Goal: Task Accomplishment & Management: Manage account settings

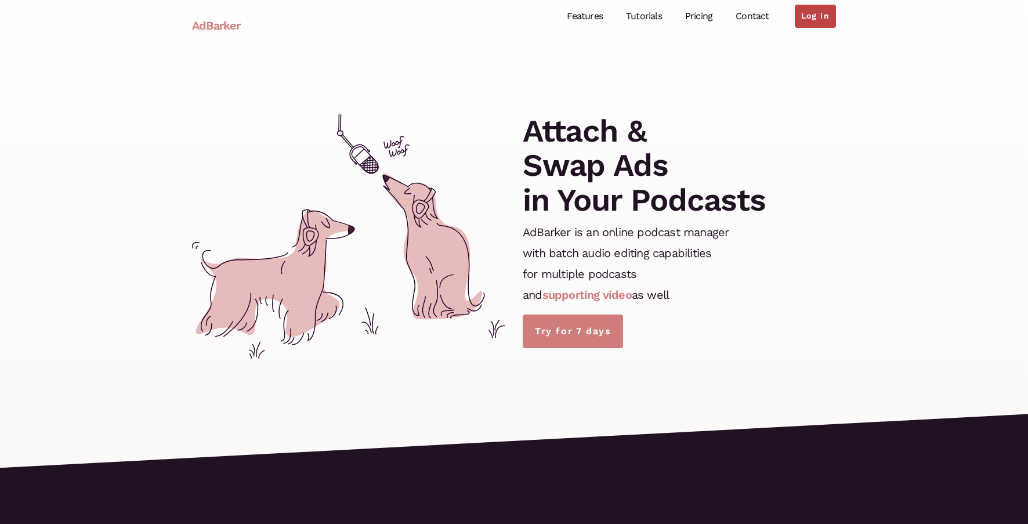
click at [819, 17] on link "Log in" at bounding box center [815, 16] width 41 height 23
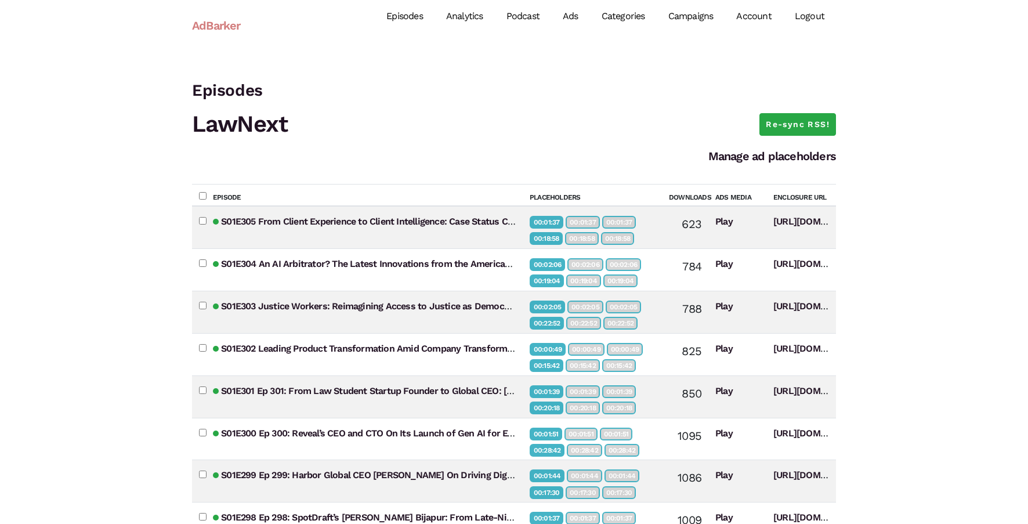
click at [692, 21] on link "Campaigns" at bounding box center [691, 17] width 68 height 52
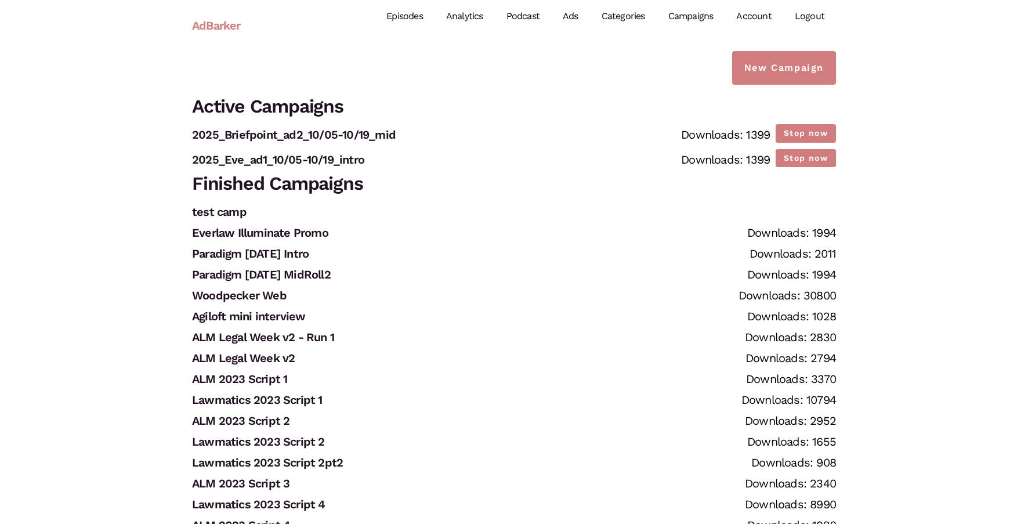
click at [408, 15] on link "Episodes" at bounding box center [405, 17] width 60 height 52
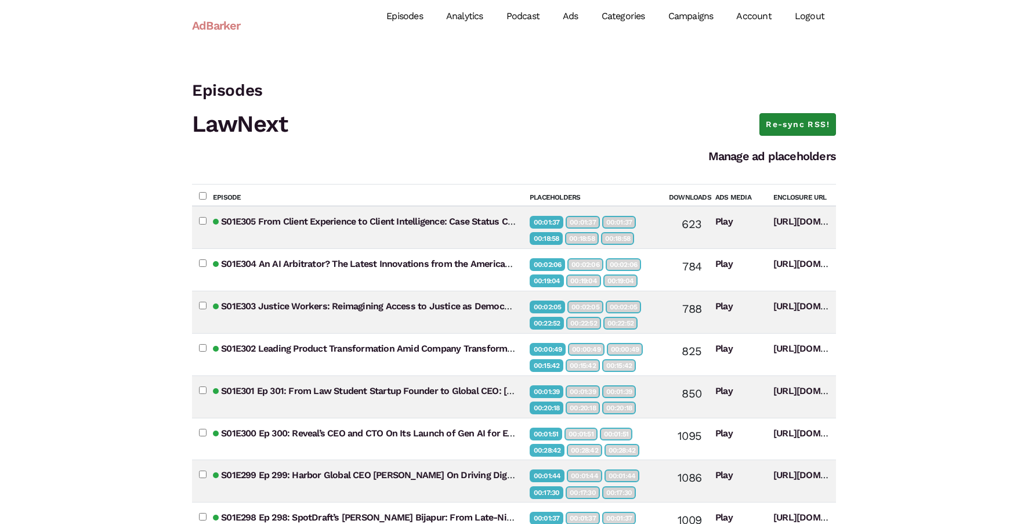
click at [801, 122] on link "Re-sync RSS!" at bounding box center [798, 124] width 77 height 23
click at [798, 124] on link "Re-sync RSS!" at bounding box center [798, 124] width 77 height 23
click at [791, 127] on link "Re-sync RSS!" at bounding box center [798, 124] width 77 height 23
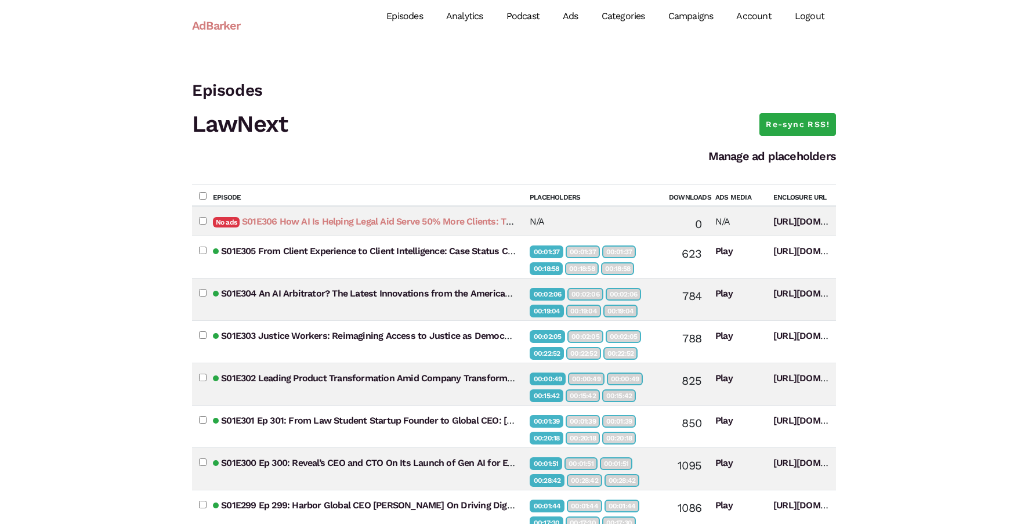
click at [431, 220] on link "S01E306 How AI Is Helping Legal Aid Serve 50% More Clients: Thomson Reuters’ AI…" at bounding box center [482, 221] width 480 height 11
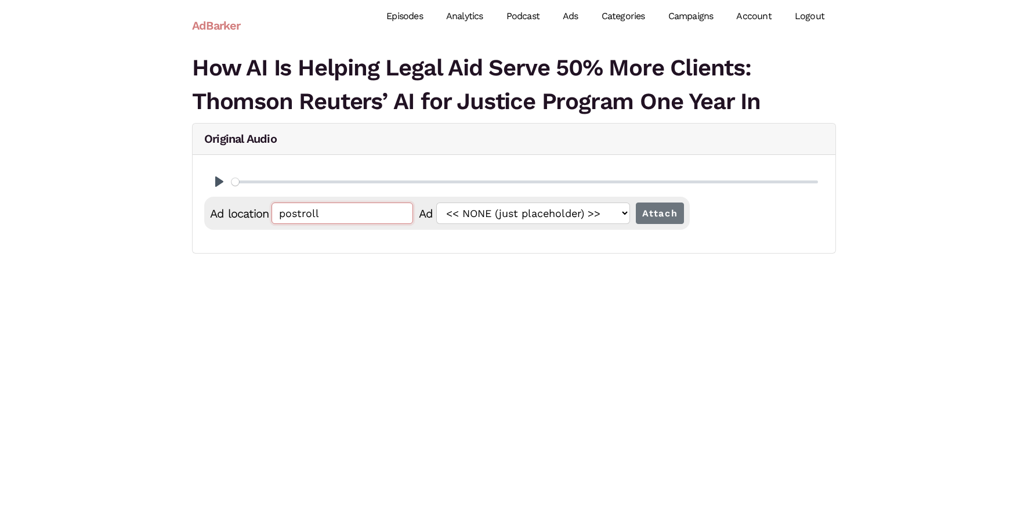
click at [351, 211] on input "postroll" at bounding box center [343, 213] width 142 height 21
paste input "00:01:58.681"
type input "00:01:58.681"
click at [646, 212] on input "Attach" at bounding box center [660, 213] width 49 height 21
click at [331, 218] on input "postroll" at bounding box center [343, 213] width 142 height 21
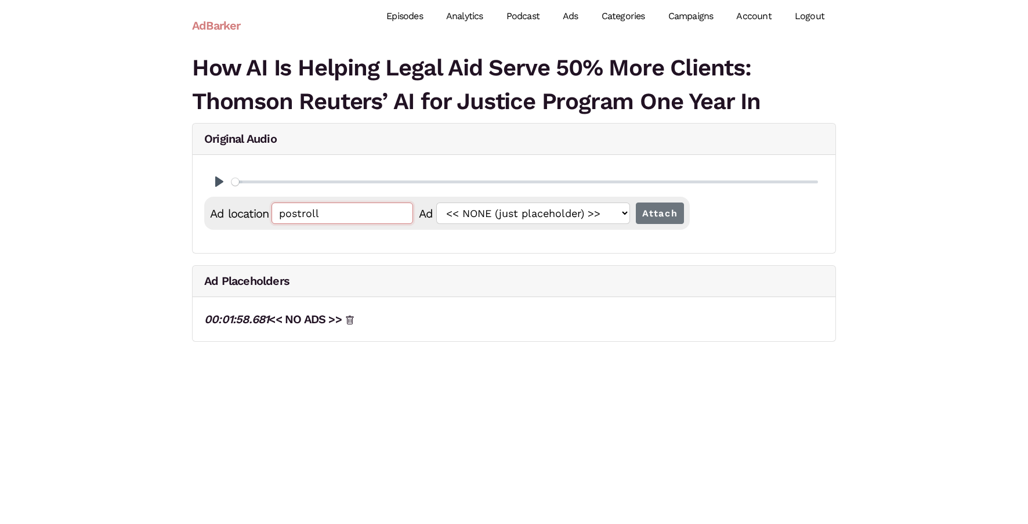
paste input "00:01:58.681"
type input "00:01:58.681=2"
click at [636, 203] on input "Attach" at bounding box center [660, 213] width 49 height 21
click at [339, 218] on input "preroll" at bounding box center [343, 213] width 142 height 21
paste input "00:01:58.681"
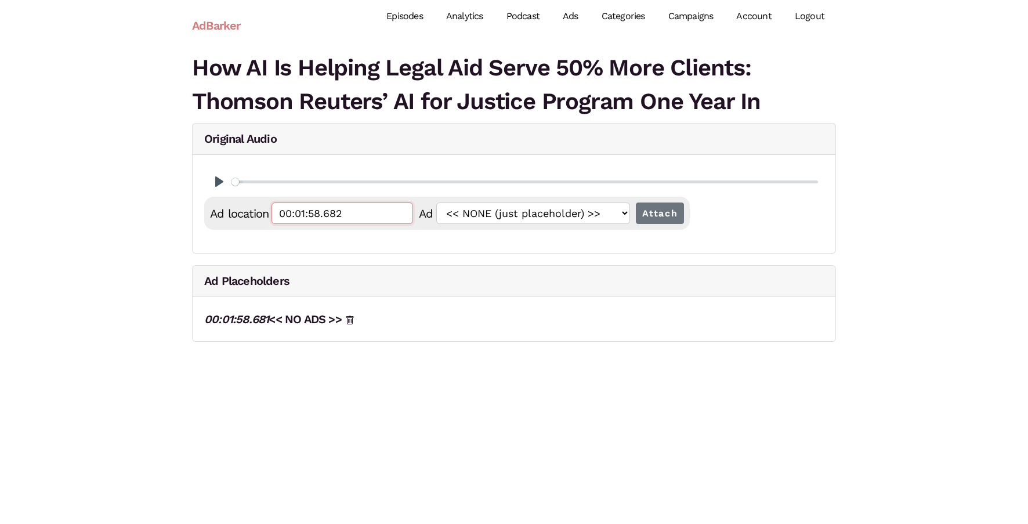
type input "00:01:58.682"
click at [636, 203] on input "Attach" at bounding box center [660, 213] width 49 height 21
click at [339, 218] on input "postroll" at bounding box center [343, 213] width 142 height 21
paste input "00:01:58.681"
type input "00:01:58.683"
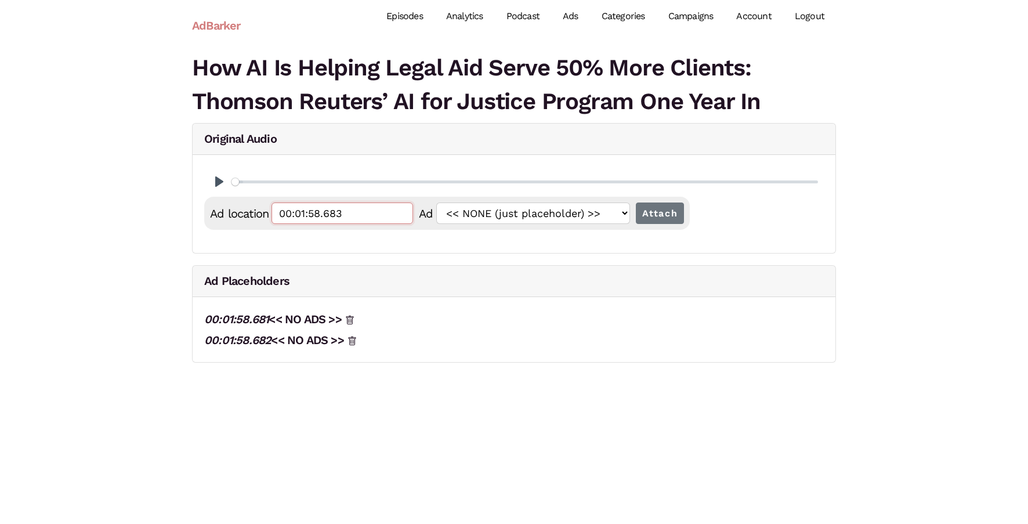
click at [636, 203] on input "Attach" at bounding box center [660, 213] width 49 height 21
click at [351, 216] on input "postroll" at bounding box center [343, 213] width 142 height 21
paste input "00:26:14.612"
type input "00:26:14.612"
click at [636, 203] on input "Attach" at bounding box center [660, 213] width 49 height 21
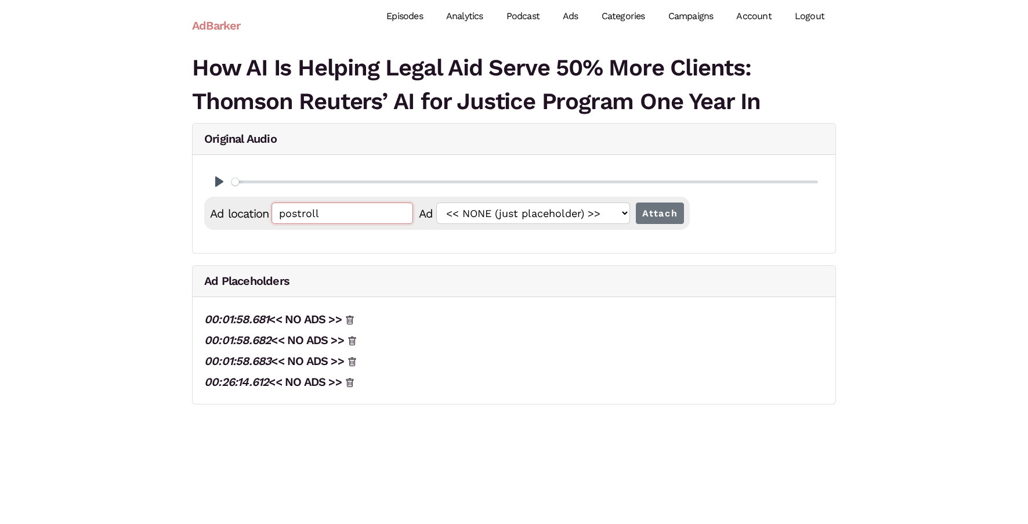
click at [351, 216] on input "postroll" at bounding box center [343, 213] width 142 height 21
paste input "00:26:14.612"
type input "00:26:14.613"
click at [636, 203] on input "Attach" at bounding box center [660, 213] width 49 height 21
click at [351, 216] on input "postroll" at bounding box center [343, 213] width 142 height 21
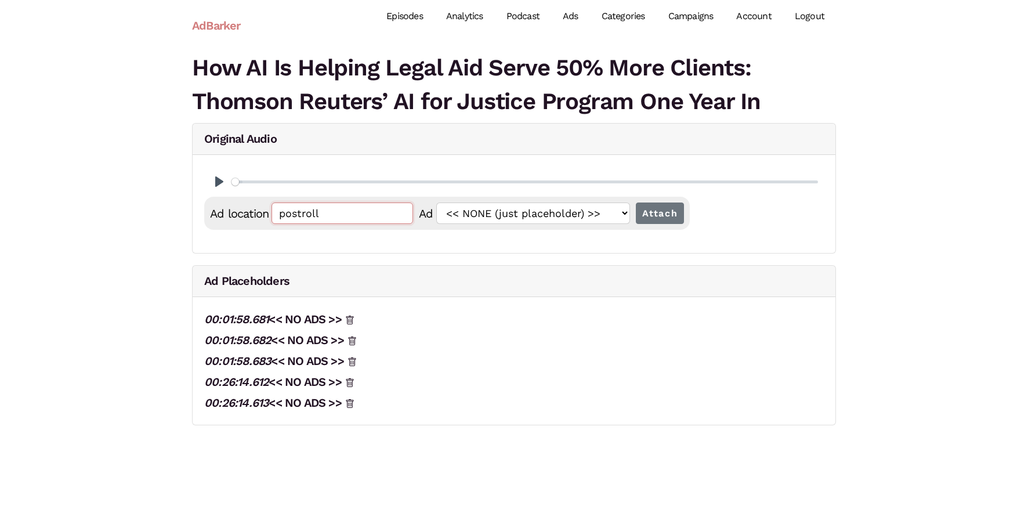
paste input "00:26:14.612"
type input "00:26:14.614"
click at [636, 203] on input "Attach" at bounding box center [660, 213] width 49 height 21
drag, startPoint x: 289, startPoint y: 423, endPoint x: 341, endPoint y: 1, distance: 425.0
click at [0, 0] on body "AdBarker Menu Episodes Analytics Podcast Ads Categories Campaigns Account Logou…" at bounding box center [514, 229] width 1028 height 458
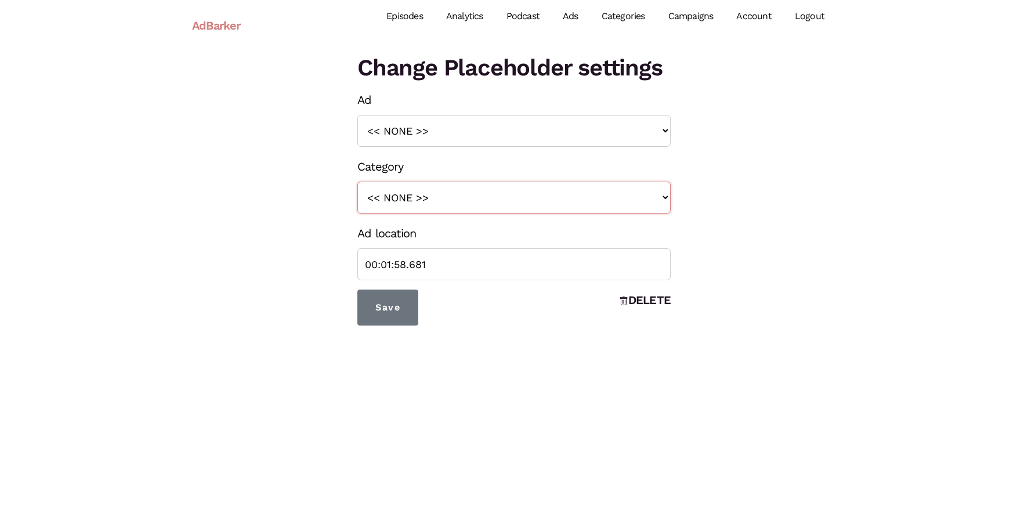
click at [380, 198] on select "<< NONE >> intro roll mid roll Intro roll 2 mid roll 2 Intro Roll 3 Mid Roll 3" at bounding box center [513, 198] width 313 height 32
select select "24"
click at [357, 182] on select "<< NONE >> intro roll mid roll Intro roll 2 mid roll 2 Intro Roll 3 Mid Roll 3" at bounding box center [513, 198] width 313 height 32
click at [388, 314] on input "Save" at bounding box center [387, 308] width 61 height 36
click at [415, 209] on select "<< NONE >> intro roll mid roll Intro roll 2 mid roll 2 Intro Roll 3 Mid Roll 3" at bounding box center [513, 198] width 313 height 32
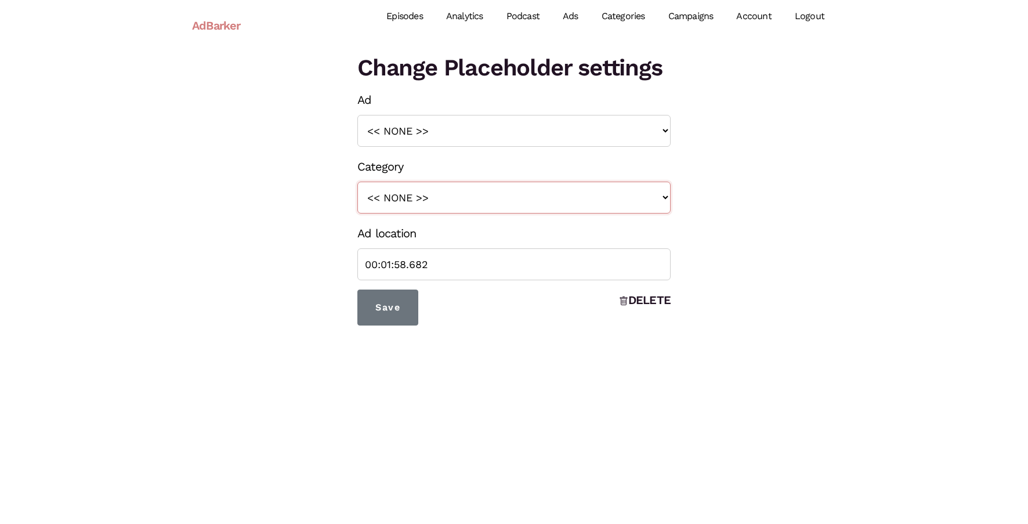
select select "26"
click at [357, 182] on select "<< NONE >> intro roll mid roll Intro roll 2 mid roll 2 Intro Roll 3 Mid Roll 3" at bounding box center [513, 198] width 313 height 32
click at [398, 305] on input "Save" at bounding box center [387, 308] width 61 height 36
click at [431, 203] on select "<< NONE >> intro roll mid roll Intro roll 2 mid roll 2 Intro Roll 3 Mid Roll 3" at bounding box center [513, 198] width 313 height 32
select select "28"
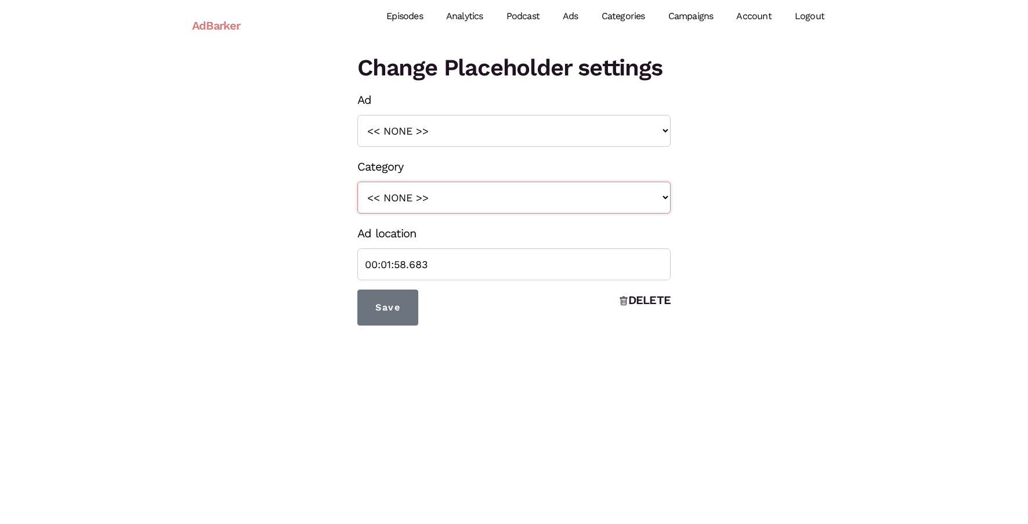
click at [357, 182] on select "<< NONE >> intro roll mid roll Intro roll 2 mid roll 2 Intro Roll 3 Mid Roll 3" at bounding box center [513, 198] width 313 height 32
click at [404, 305] on input "Save" at bounding box center [387, 308] width 61 height 36
click at [450, 190] on select "<< NONE >> intro roll mid roll Intro roll 2 mid roll 2 Intro Roll 3 Mid Roll 3" at bounding box center [513, 198] width 313 height 32
select select "25"
click at [357, 182] on select "<< NONE >> intro roll mid roll Intro roll 2 mid roll 2 Intro Roll 3 Mid Roll 3" at bounding box center [513, 198] width 313 height 32
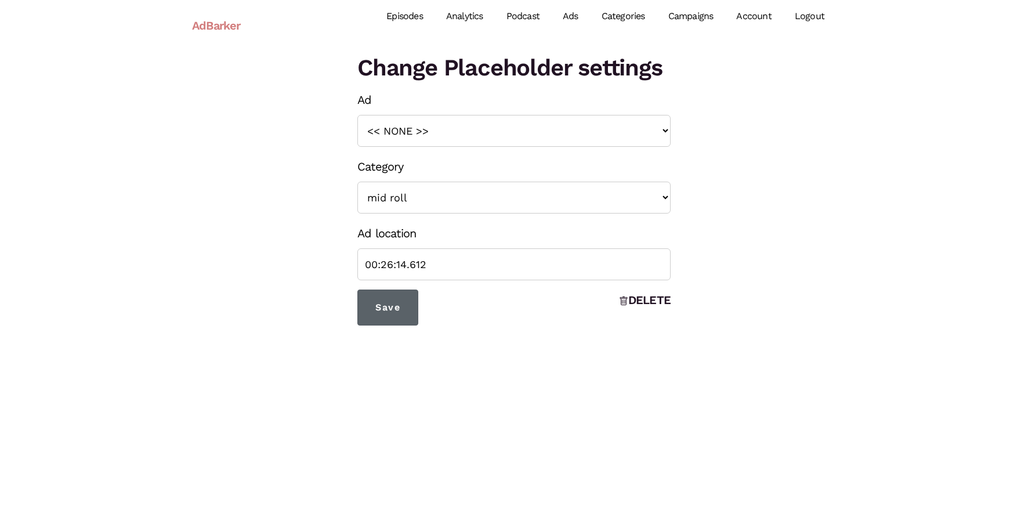
click at [397, 306] on input "Save" at bounding box center [387, 308] width 61 height 36
click at [476, 198] on select "<< NONE >> intro roll mid roll Intro roll 2 mid roll 2 Intro Roll 3 Mid Roll 3" at bounding box center [513, 198] width 313 height 32
select select "27"
click at [357, 182] on select "<< NONE >> intro roll mid roll Intro roll 2 mid roll 2 Intro Roll 3 Mid Roll 3" at bounding box center [513, 198] width 313 height 32
click at [402, 305] on input "Save" at bounding box center [387, 308] width 61 height 36
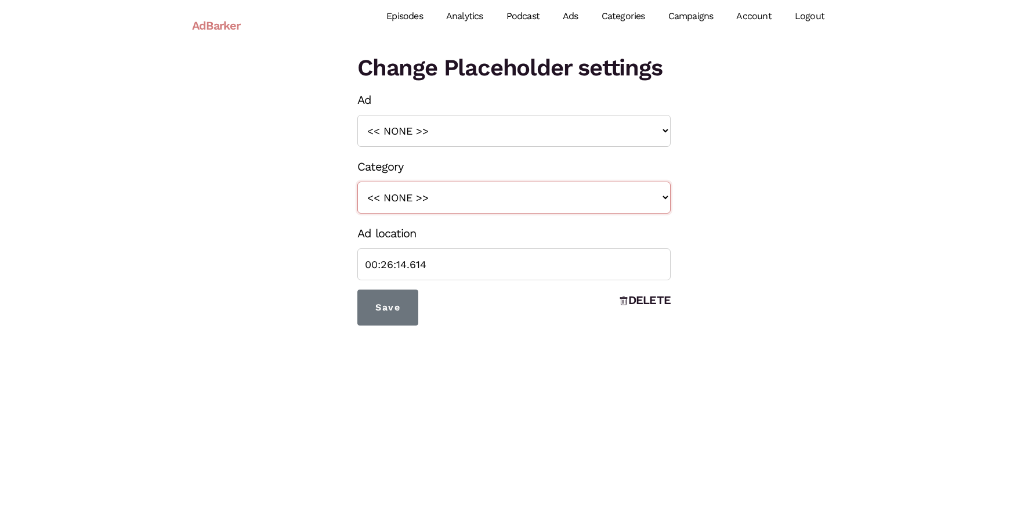
click at [536, 194] on select "<< NONE >> intro roll mid roll Intro roll 2 mid roll 2 Intro Roll 3 Mid Roll 3" at bounding box center [513, 198] width 313 height 32
select select "29"
click at [357, 182] on select "<< NONE >> intro roll mid roll Intro roll 2 mid roll 2 Intro Roll 3 Mid Roll 3" at bounding box center [513, 198] width 313 height 32
click at [399, 312] on input "Save" at bounding box center [387, 308] width 61 height 36
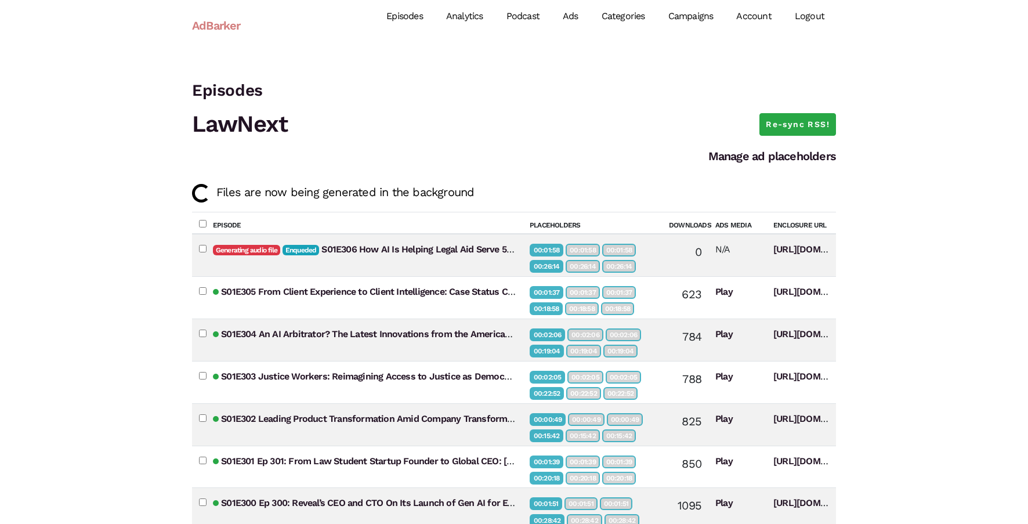
click at [698, 26] on link "Campaigns" at bounding box center [691, 17] width 68 height 52
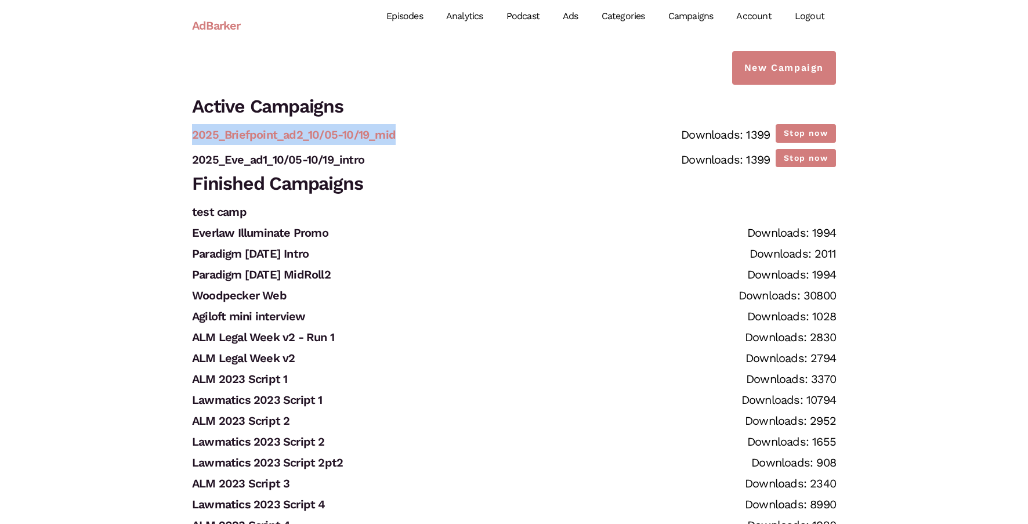
drag, startPoint x: 420, startPoint y: 137, endPoint x: 192, endPoint y: 136, distance: 228.0
click at [192, 136] on li "2025_Briefpoint_ad2_10/05-10/19_mid Stop now Downloads: 1399" at bounding box center [514, 134] width 644 height 21
copy link "2025_Briefpoint_ad2_10/05-10/19_mid"
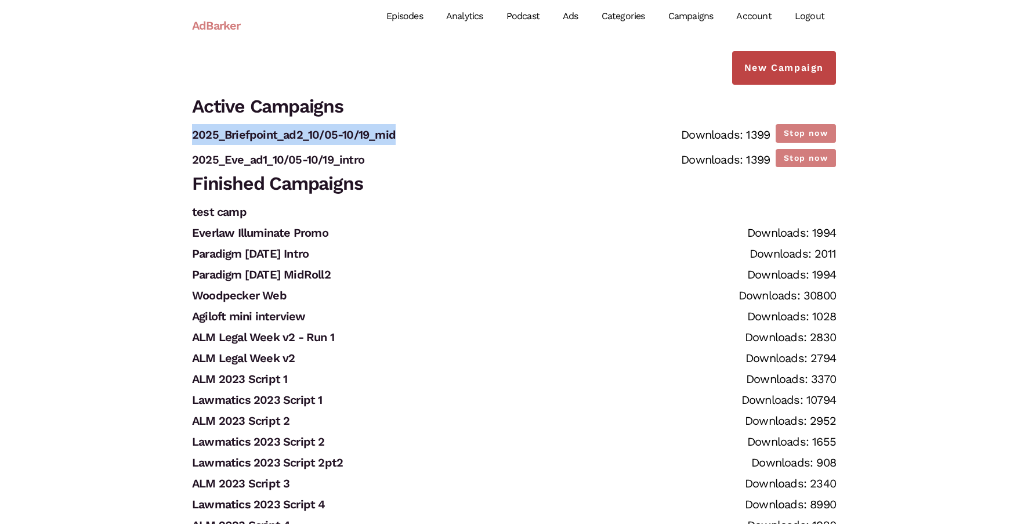
click at [754, 71] on link "New Campaign" at bounding box center [784, 68] width 104 height 34
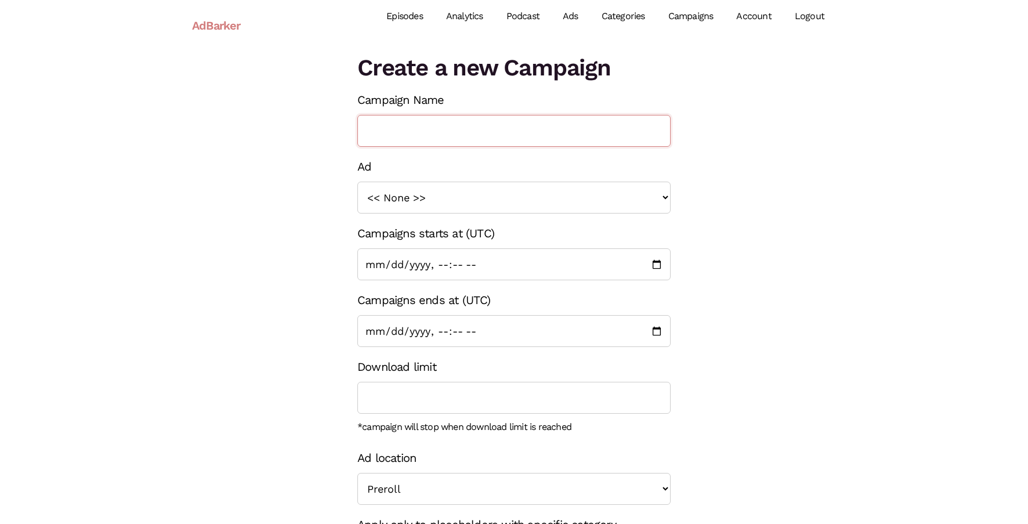
click at [449, 118] on input "Campaign Name" at bounding box center [513, 131] width 313 height 32
paste input "2025_Briefpoint_ad2_10/05-10/19_mid"
type input "2025_Briefpoint_ad2_10/05-10/19_mid"
click at [471, 124] on input "2025_Briefpoint_ad2_10/05-10/19_mid" at bounding box center [513, 131] width 313 height 32
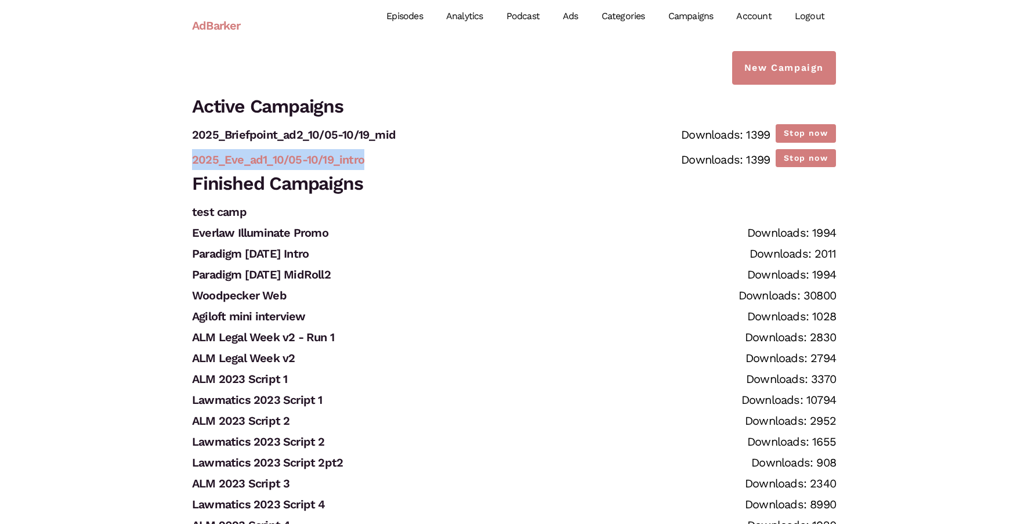
drag, startPoint x: 381, startPoint y: 161, endPoint x: 193, endPoint y: 158, distance: 187.4
click at [193, 158] on li "2025_Eve_ad1_10/05-10/19_intro Stop now Downloads: 1399" at bounding box center [514, 159] width 644 height 21
copy link "2025_Eve_ad1_10/05-10/19_intro"
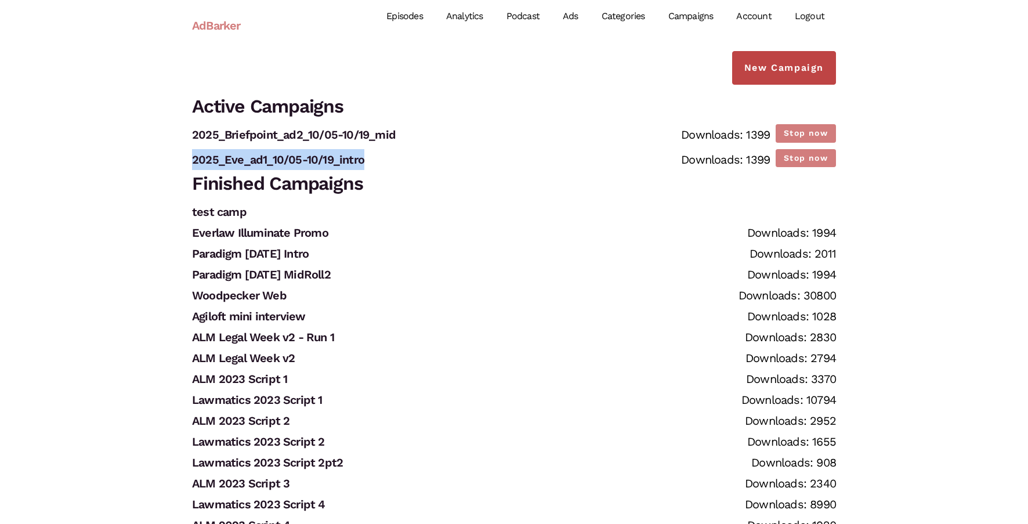
click at [777, 75] on link "New Campaign" at bounding box center [784, 68] width 104 height 34
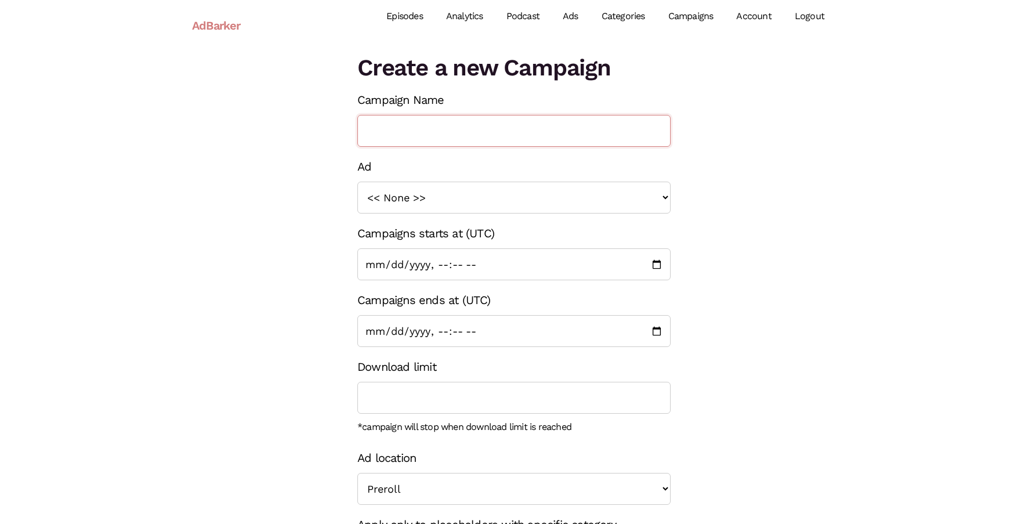
click at [501, 135] on input "Campaign Name" at bounding box center [513, 131] width 313 height 32
paste input "2025_Eve_ad1_10/05-10/19_intro"
drag, startPoint x: 441, startPoint y: 130, endPoint x: 473, endPoint y: 132, distance: 32.5
click at [473, 132] on input "2025_Eve_ad1_10/05-10/19_mid" at bounding box center [513, 131] width 313 height 32
type input "2025_Eve_ad1_10/19_mid"
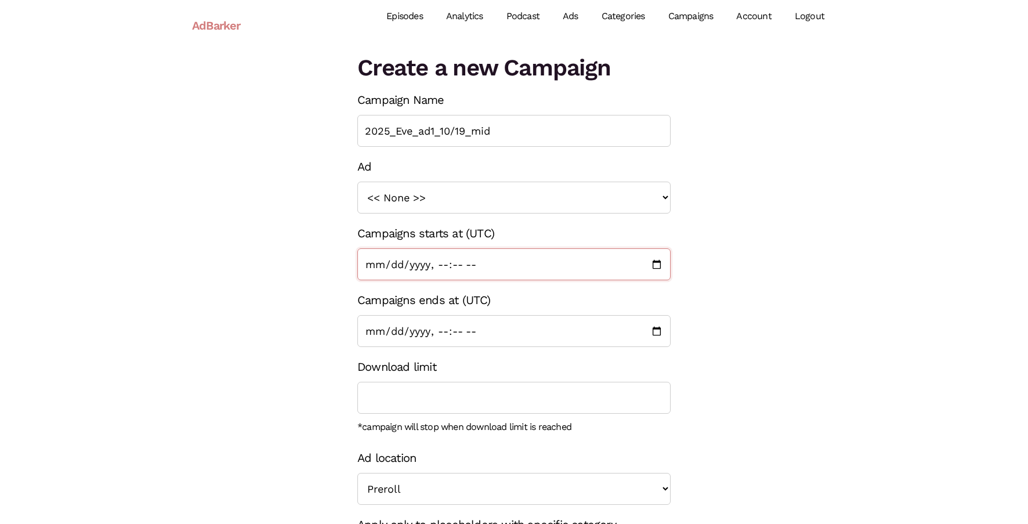
click at [392, 262] on input "Campaigns starts at (UTC)" at bounding box center [513, 264] width 313 height 32
click at [388, 264] on input "Campaigns starts at (UTC)" at bounding box center [513, 264] width 313 height 32
click at [420, 266] on input "Campaigns starts at (UTC)" at bounding box center [513, 264] width 313 height 32
type input "[DATE]T00:00"
click at [406, 333] on input "Campaigns ends at (UTC)" at bounding box center [513, 331] width 313 height 32
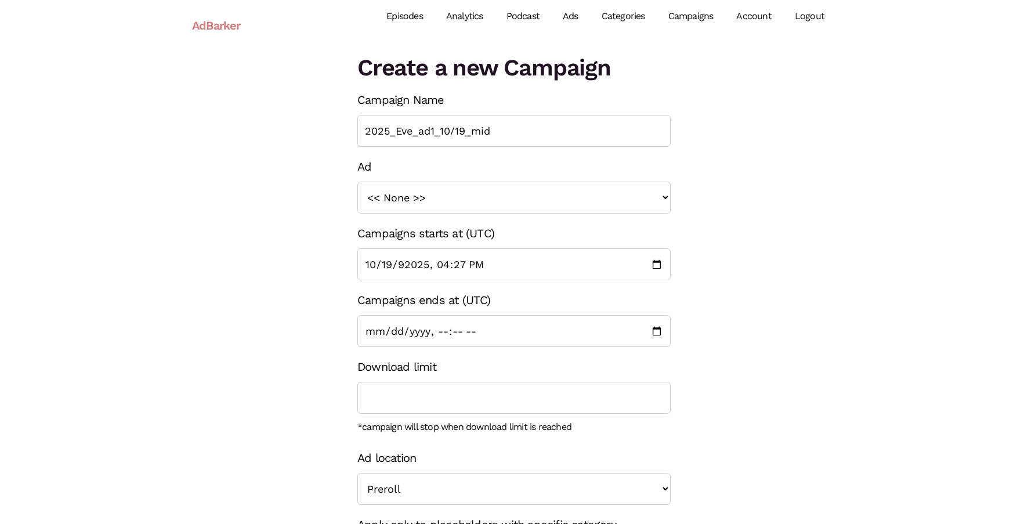
click at [700, 328] on div "Create a new Campaign Campaign Name 2025_Eve_ad1_10/19_mid Ad << None >> 2023_S…" at bounding box center [513, 344] width 661 height 587
click at [652, 329] on input "Campaigns ends at (UTC)" at bounding box center [513, 331] width 313 height 32
click at [442, 329] on input "Campaigns ends at (UTC)" at bounding box center [513, 331] width 313 height 32
type input "[DATE]T00:00"
click at [735, 349] on div "Create a new Campaign Campaign Name 2025_Eve_ad1_10/19_mid Ad << None >> 2023_S…" at bounding box center [513, 344] width 661 height 587
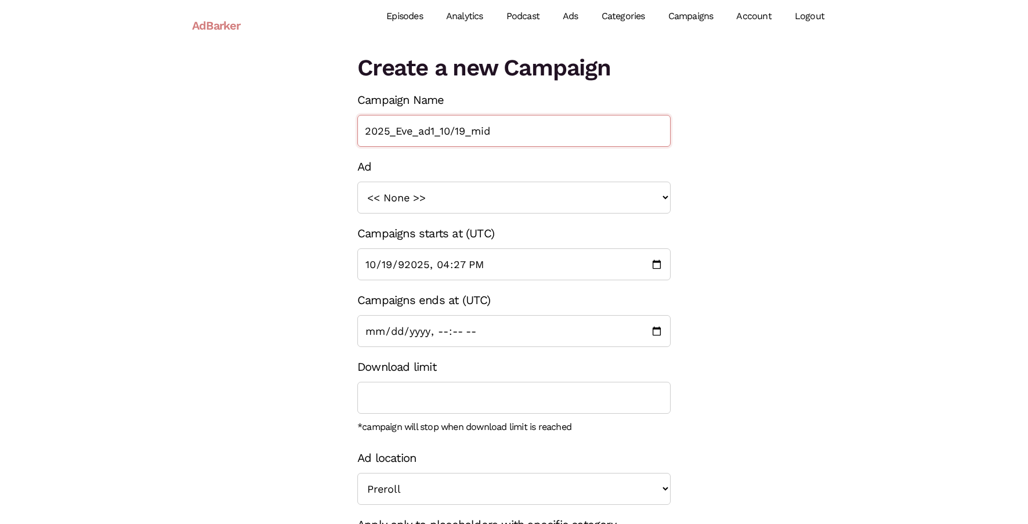
click at [466, 133] on input "2025_Eve_ad1_10/19_mid" at bounding box center [513, 131] width 313 height 32
type input "2025_Eve_ad1_10/19-11/02_mid"
click at [670, 173] on div "Ad << None >> 2023_Sage_Script1 2023_UM_Script 1 2023_LitSoftware_TrialPad1 202…" at bounding box center [513, 184] width 313 height 57
click at [601, 190] on select "<< None >> 2023_Sage_Script1 2023_UM_Script 1 2023_LitSoftware_TrialPad1 2023_L…" at bounding box center [513, 198] width 313 height 32
select select "1403"
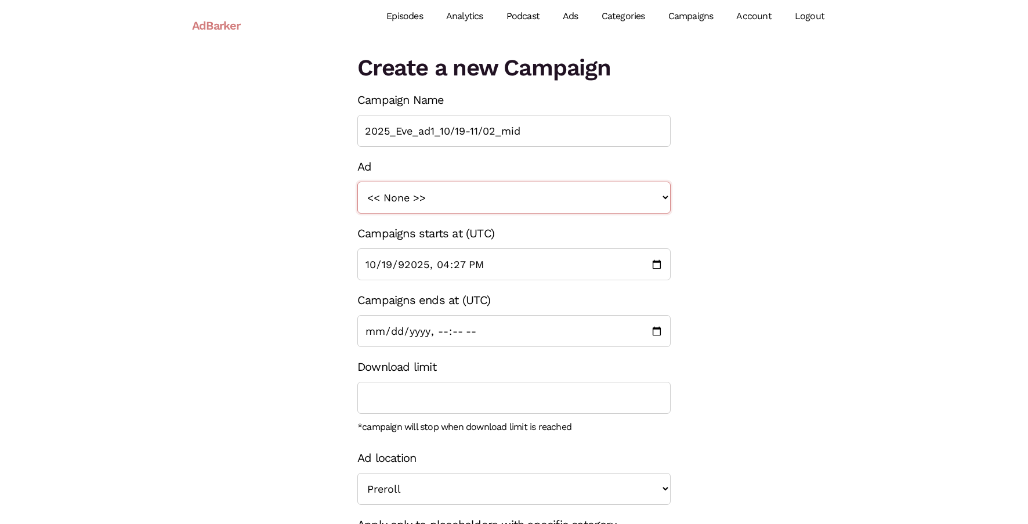
click at [357, 182] on select "<< None >> 2023_Sage_Script1 2023_UM_Script 1 2023_LitSoftware_TrialPad1 2023_L…" at bounding box center [513, 198] width 313 height 32
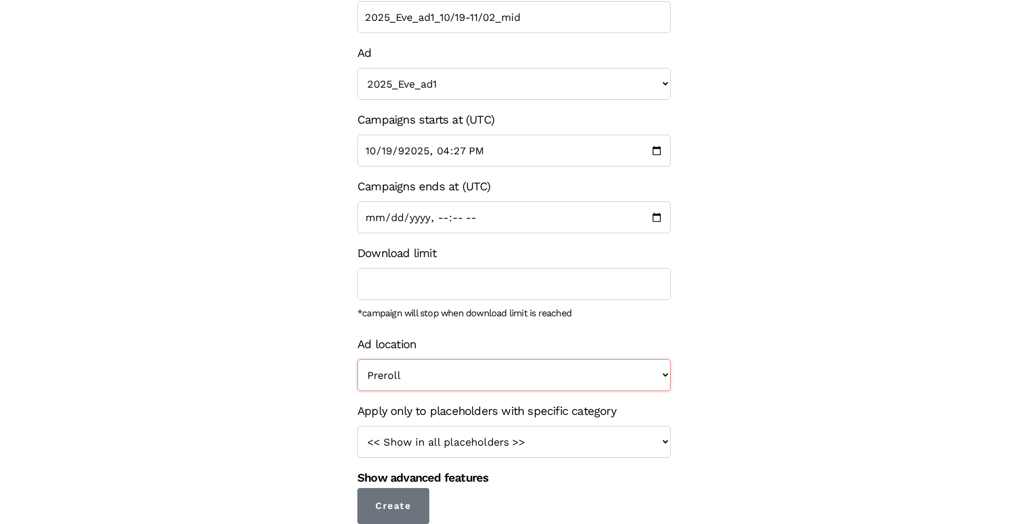
click at [652, 386] on select "Preroll Midroll Postroll" at bounding box center [513, 375] width 313 height 32
select select "midroll"
click at [357, 359] on select "Preroll Midroll Postroll" at bounding box center [513, 375] width 313 height 32
click at [620, 445] on select "<< Show in all placeholders >> intro roll mid roll Intro roll 2 mid roll 2 Intr…" at bounding box center [513, 442] width 313 height 32
select select "25"
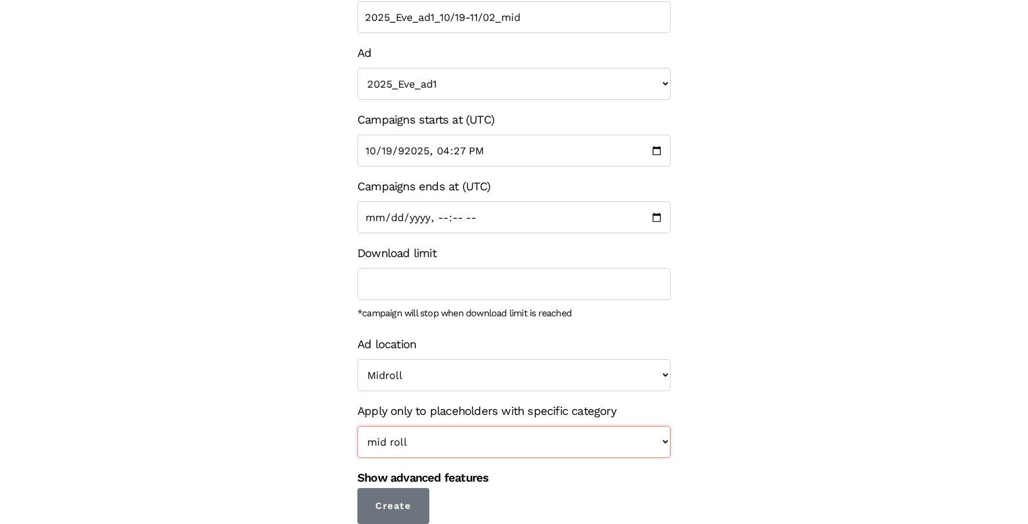
click at [357, 426] on select "<< Show in all placeholders >> intro roll mid roll Intro roll 2 mid roll 2 Intr…" at bounding box center [513, 442] width 313 height 32
click at [406, 501] on input "Create" at bounding box center [393, 506] width 72 height 36
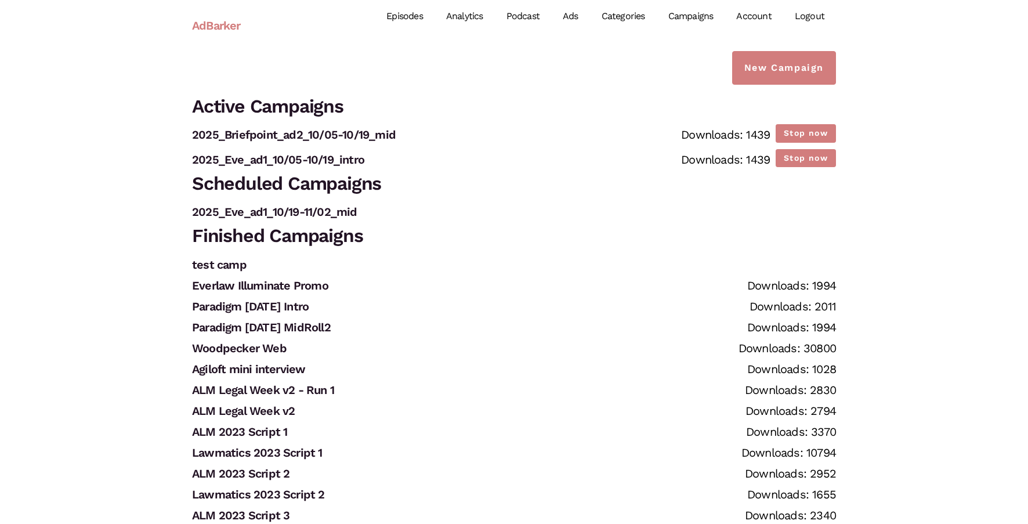
click at [577, 20] on link "Ads" at bounding box center [570, 17] width 39 height 52
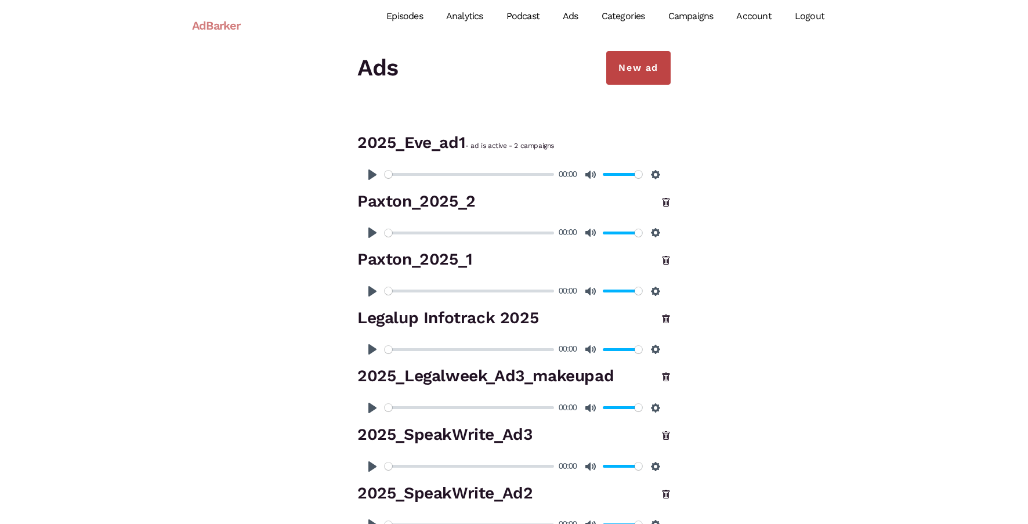
click at [654, 71] on link "New ad" at bounding box center [638, 68] width 64 height 34
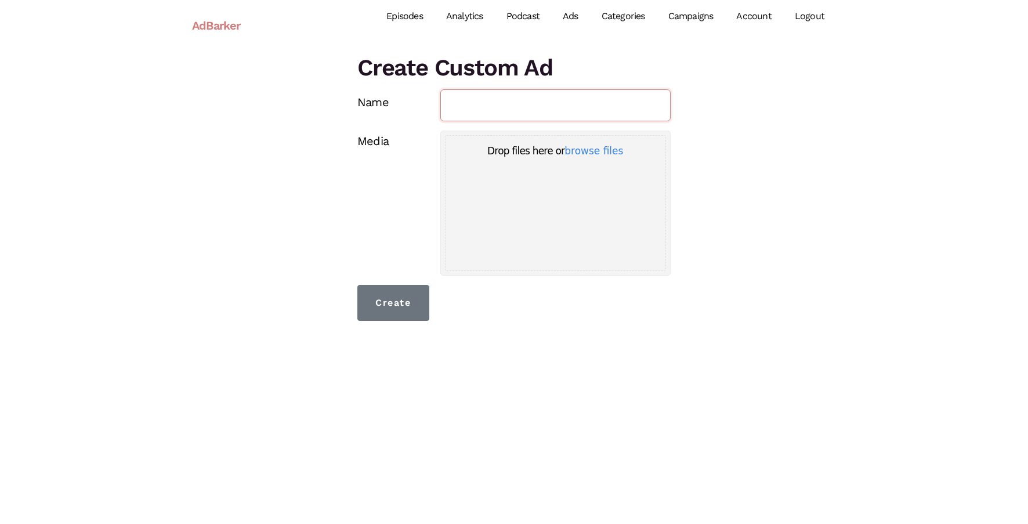
click at [570, 104] on input "Name" at bounding box center [555, 105] width 231 height 32
paste input "2025 LawNext Podcast Ad Reads_Briefpoint 2025-03-Autodoc"
type input "2025 LawNext Podcast Ad Reads_Briefpoint 2025-03-Autodoc"
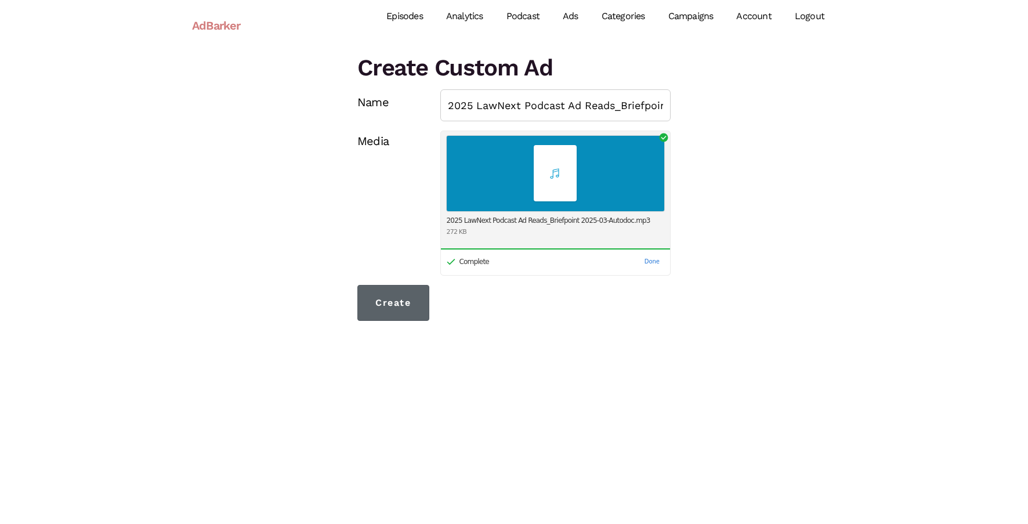
click at [403, 304] on input "Create" at bounding box center [393, 303] width 72 height 36
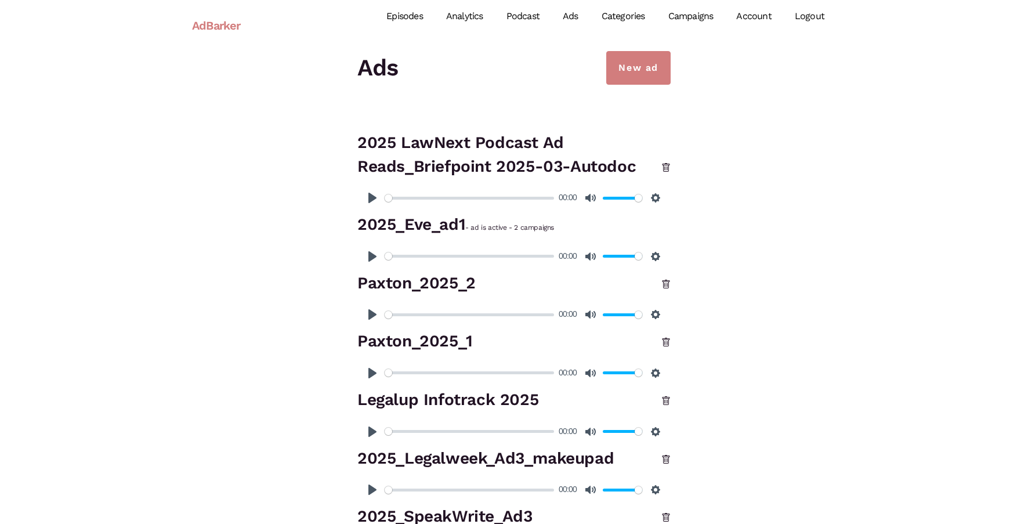
click at [696, 17] on link "Campaigns" at bounding box center [691, 17] width 68 height 52
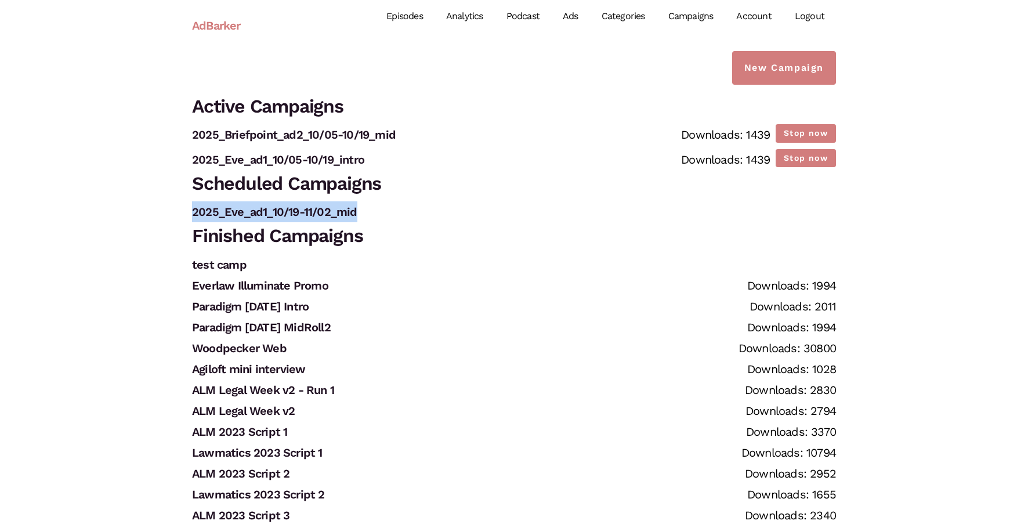
drag, startPoint x: 377, startPoint y: 216, endPoint x: 189, endPoint y: 209, distance: 188.1
copy link "2025_Eve_ad1_10/19-11/02_mid"
click at [765, 77] on link "New Campaign" at bounding box center [784, 68] width 104 height 34
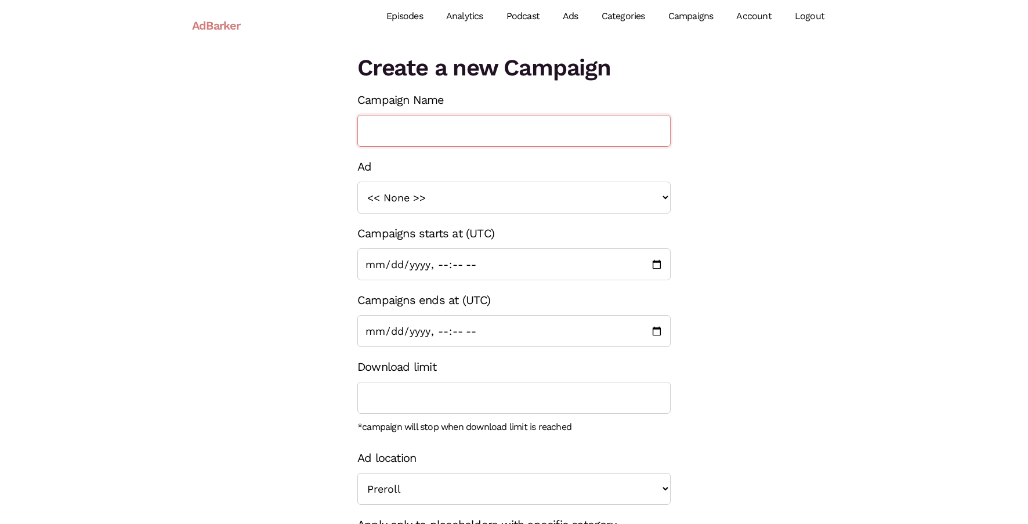
click at [454, 122] on input "Campaign Name" at bounding box center [513, 131] width 313 height 32
paste input "2025_Eve_ad1_10/19-11/02_mid"
drag, startPoint x: 395, startPoint y: 130, endPoint x: 413, endPoint y: 131, distance: 18.6
click at [413, 131] on input "2025_Eve_ad1_10/19-11/02_mid" at bounding box center [513, 131] width 313 height 32
click at [467, 131] on input "2025_Briefpoint_ad1_10/19-11/02_mid" at bounding box center [513, 131] width 313 height 32
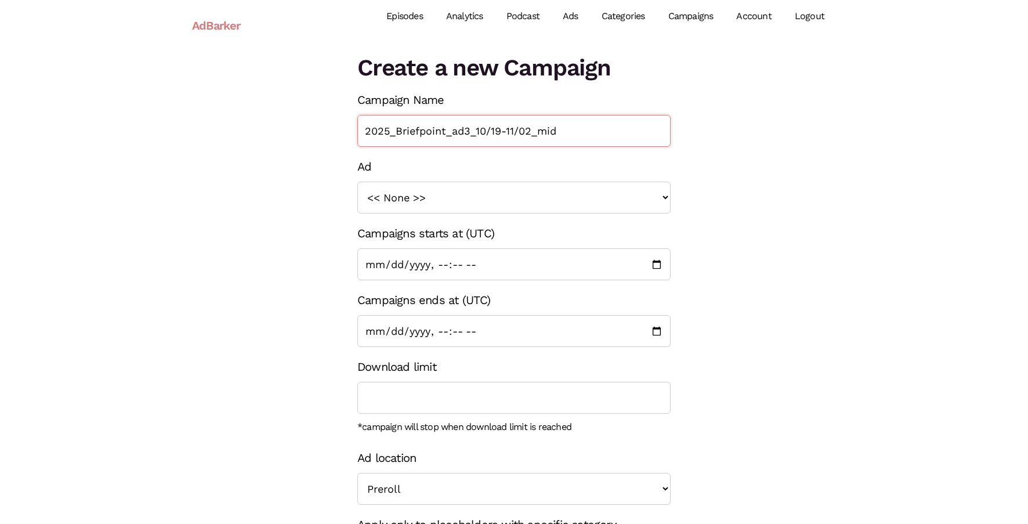
type input "2025_Briefpoint_ad3_10/19-11/02_mid"
click at [499, 196] on select "<< None >> 2023_Sage_Script1 2023_UM_Script 1 2023_LitSoftware_TrialPad1 2023_L…" at bounding box center [513, 198] width 313 height 32
select select "1405"
click at [357, 182] on select "<< None >> 2023_Sage_Script1 2023_UM_Script 1 2023_LitSoftware_TrialPad1 2023_L…" at bounding box center [513, 198] width 313 height 32
click at [387, 266] on input "Campaigns starts at (UTC)" at bounding box center [513, 264] width 313 height 32
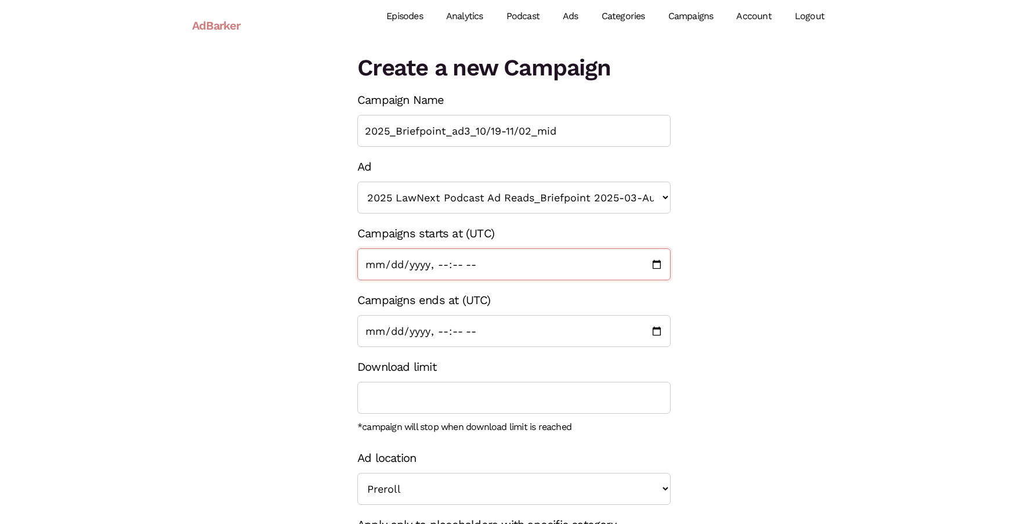
type input "[DATE]T00:00"
click at [373, 331] on input "Campaigns ends at (UTC)" at bounding box center [513, 331] width 313 height 32
type input "[DATE]T16:29"
type input "[DATE]T00:00"
click at [328, 409] on div "Create a new Campaign Campaign Name 2025_Briefpoint_ad3_10/19-11/02_mid Ad << N…" at bounding box center [513, 344] width 661 height 587
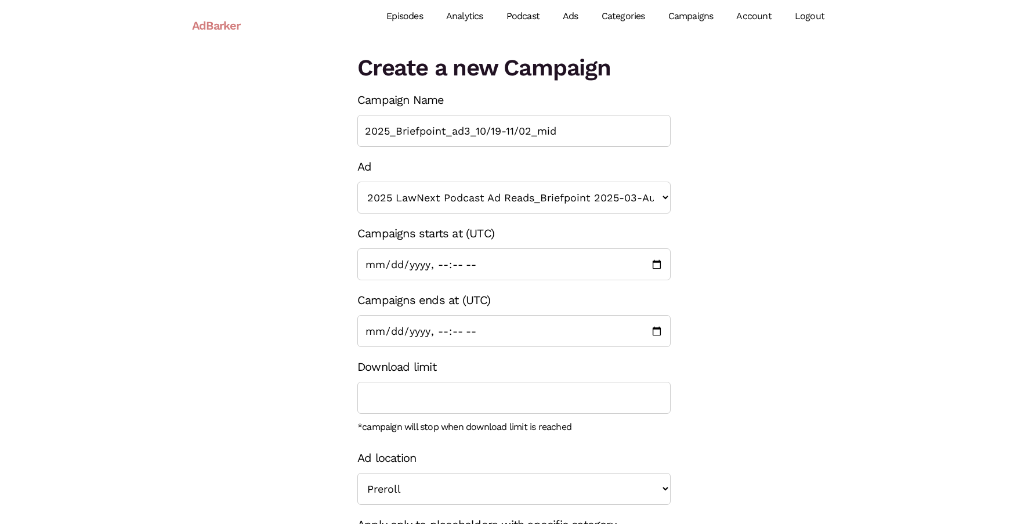
scroll to position [114, 0]
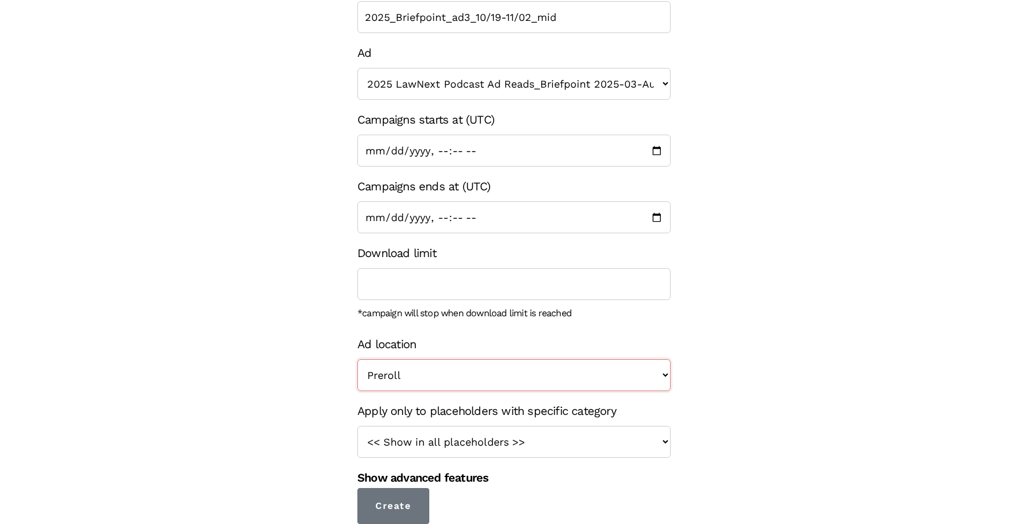
click at [388, 378] on select "Preroll Midroll Postroll" at bounding box center [513, 375] width 313 height 32
select select "midroll"
click at [357, 359] on select "Preroll Midroll Postroll" at bounding box center [513, 375] width 313 height 32
click at [423, 438] on select "<< Show in all placeholders >> intro roll mid roll Intro roll 2 mid roll 2 Intr…" at bounding box center [513, 442] width 313 height 32
select select "24"
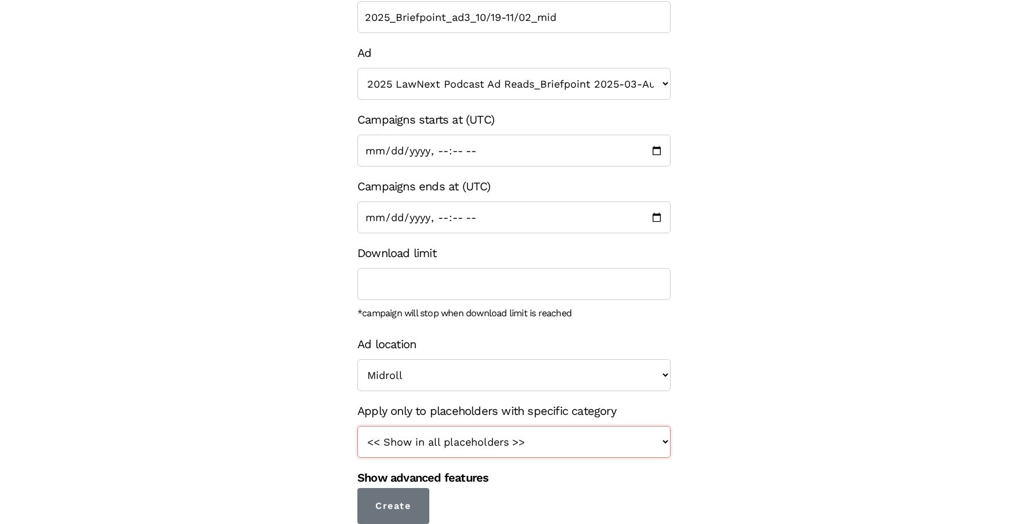
click at [357, 426] on select "<< Show in all placeholders >> intro roll mid roll Intro roll 2 mid roll 2 Intr…" at bounding box center [513, 442] width 313 height 32
click at [566, 17] on input "2025_Briefpoint_ad3_10/19-11/02_mid" at bounding box center [513, 17] width 313 height 32
type input "2025_Briefpoint_ad3_10/19-11/02_intro"
click at [808, 92] on div "Create a new Campaign Campaign Name 2025_Briefpoint_ad3_10/19-11/02_intro Ad <<…" at bounding box center [513, 230] width 661 height 587
click at [412, 498] on input "Create" at bounding box center [393, 506] width 72 height 36
